Goal: Information Seeking & Learning: Get advice/opinions

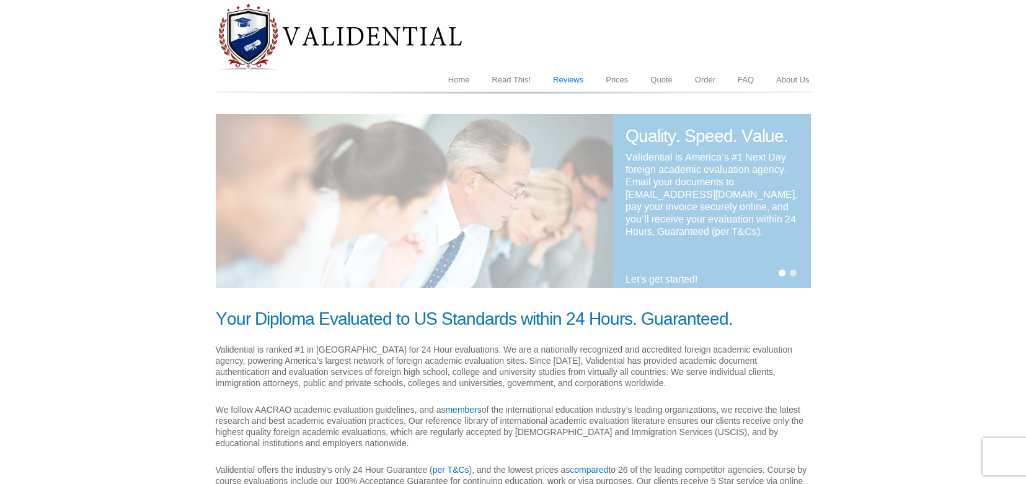
click at [557, 82] on link "Reviews" at bounding box center [568, 80] width 53 height 24
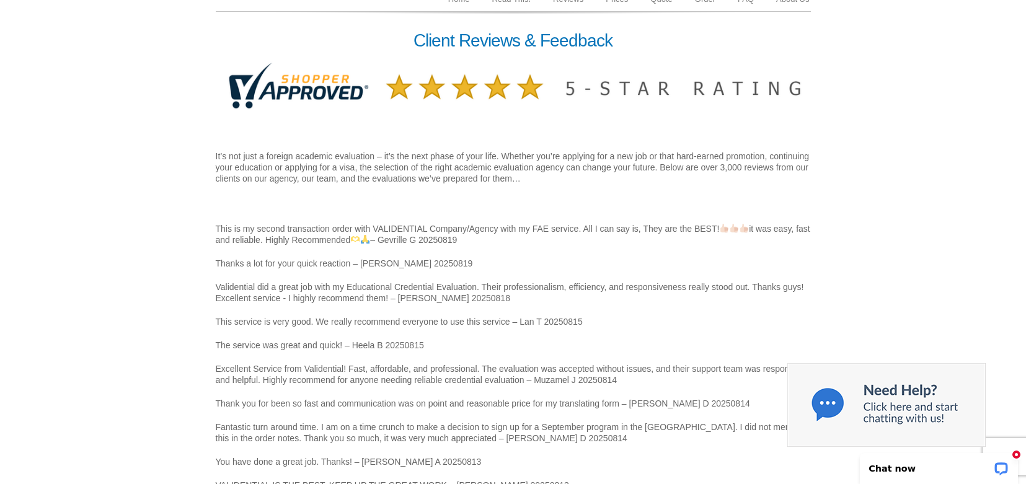
scroll to position [124, 0]
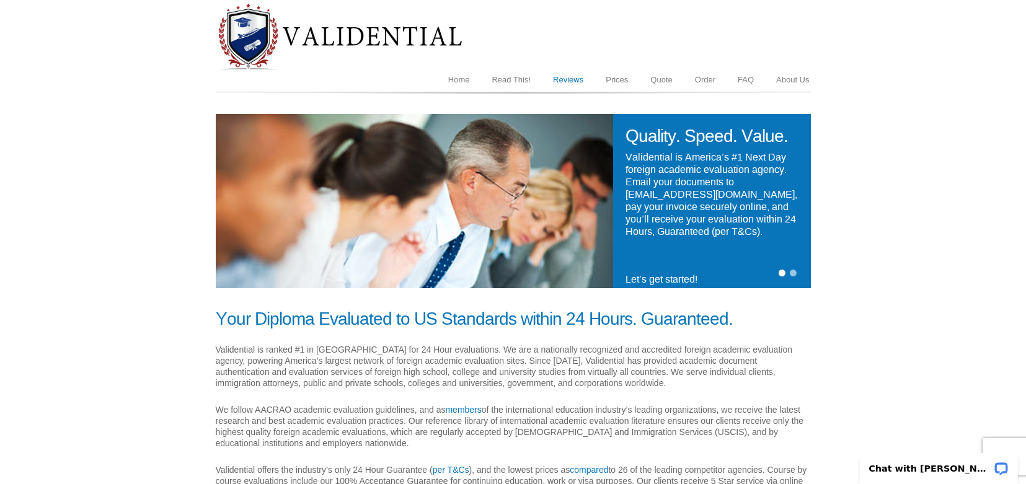
click at [556, 79] on link "Reviews" at bounding box center [568, 80] width 53 height 24
